Goal: Register for event/course

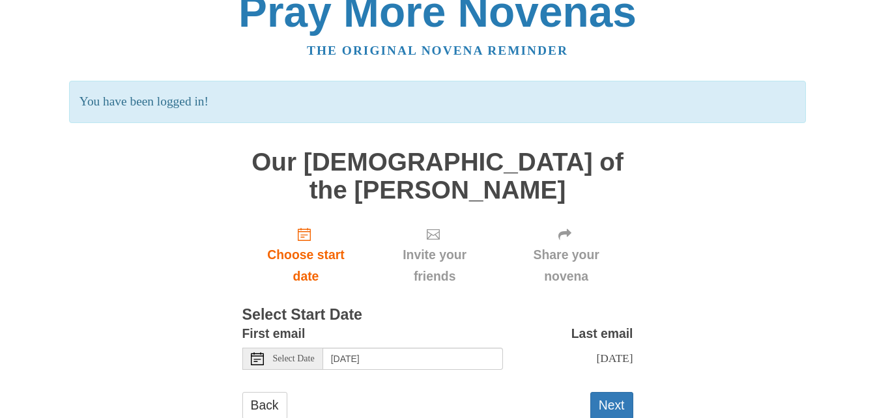
scroll to position [33, 0]
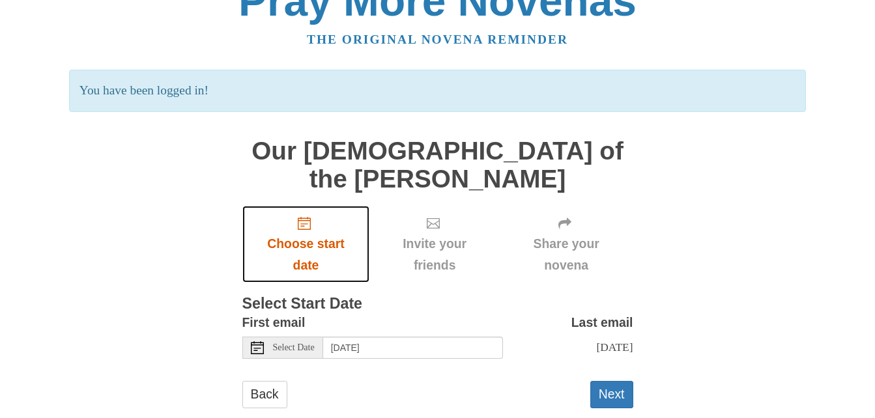
click at [302, 217] on icon "Choose start date" at bounding box center [304, 223] width 13 height 13
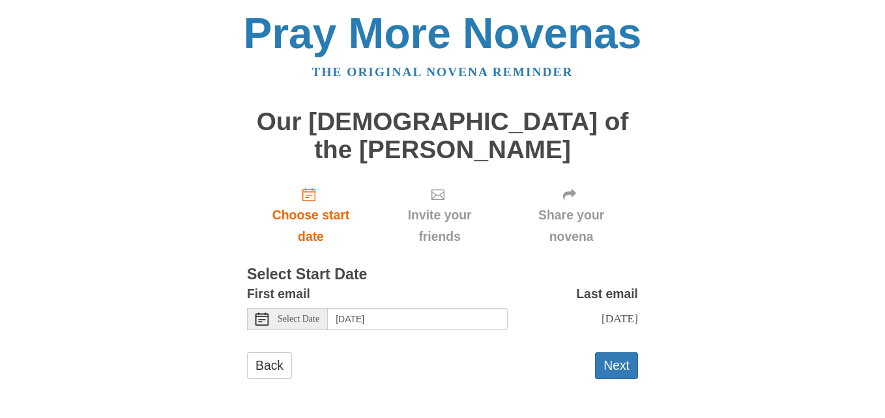
click at [263, 313] on icon at bounding box center [261, 319] width 13 height 13
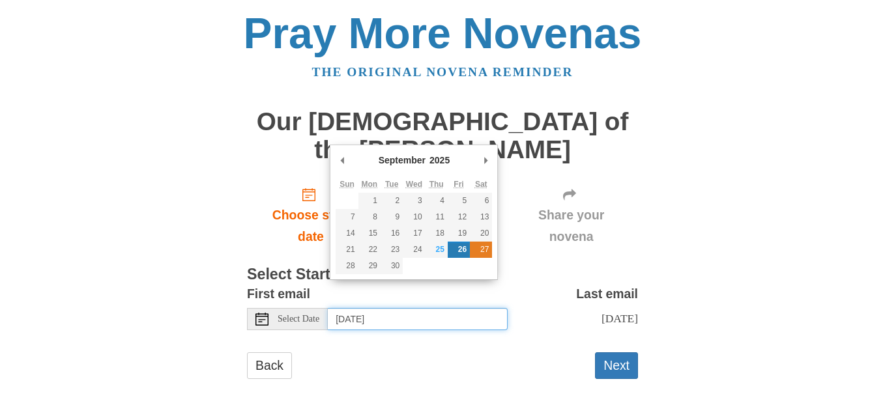
type input "[DATE]"
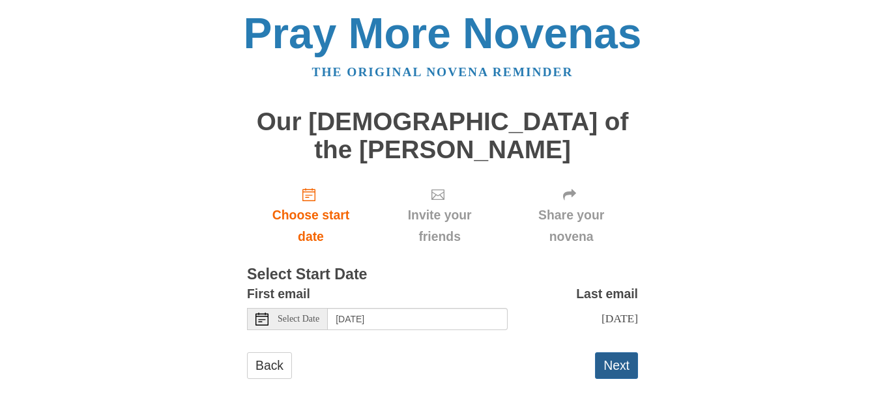
click at [615, 352] on button "Next" at bounding box center [616, 365] width 43 height 27
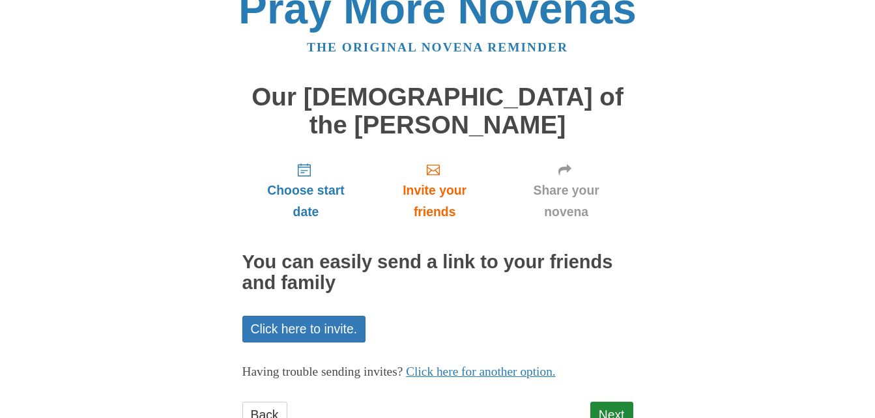
scroll to position [46, 0]
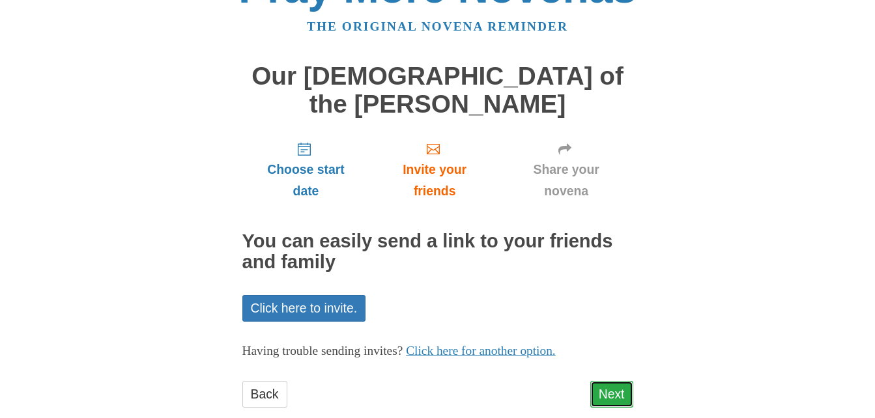
click at [611, 381] on link "Next" at bounding box center [611, 394] width 43 height 27
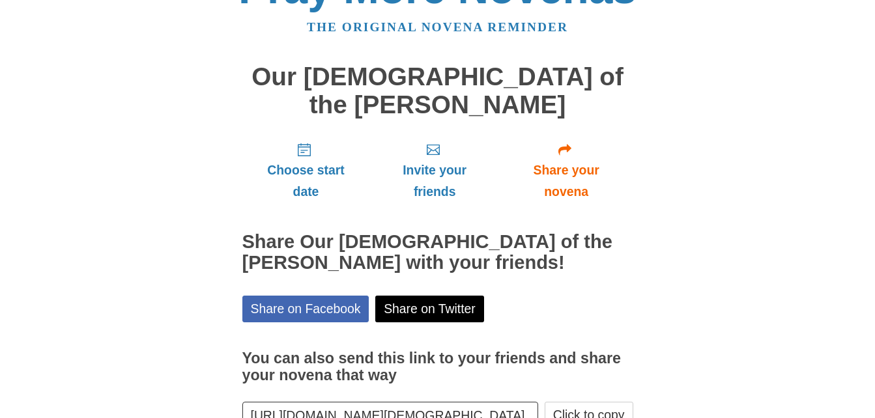
scroll to position [105, 0]
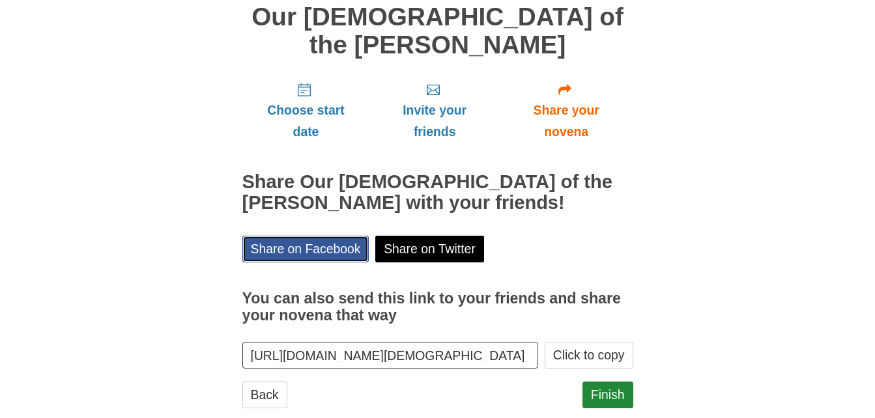
click at [298, 236] on link "Share on Facebook" at bounding box center [305, 249] width 127 height 27
